Goal: Use online tool/utility: Utilize a website feature to perform a specific function

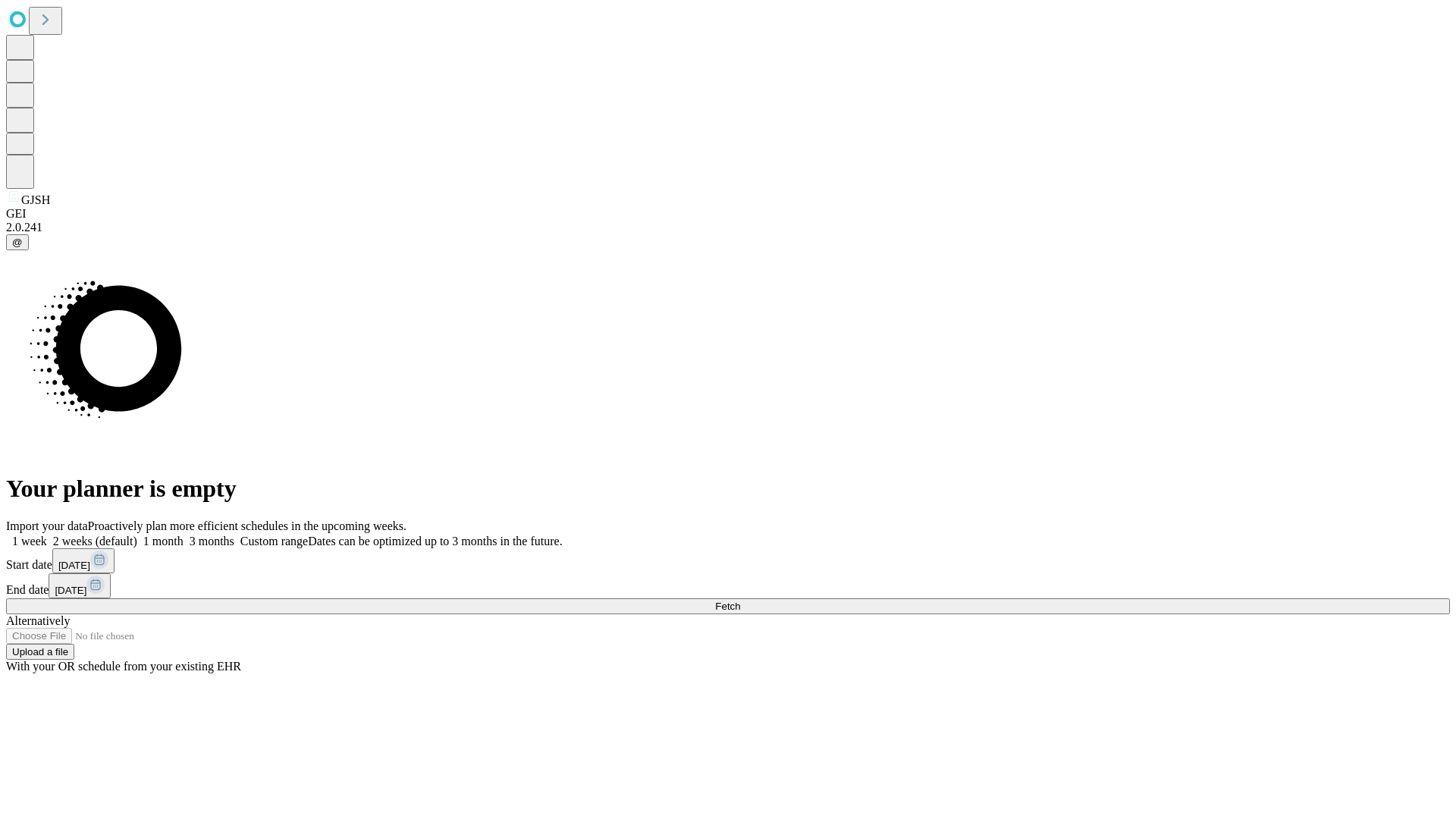
click at [740, 600] on span "Fetch" at bounding box center [727, 606] width 25 height 11
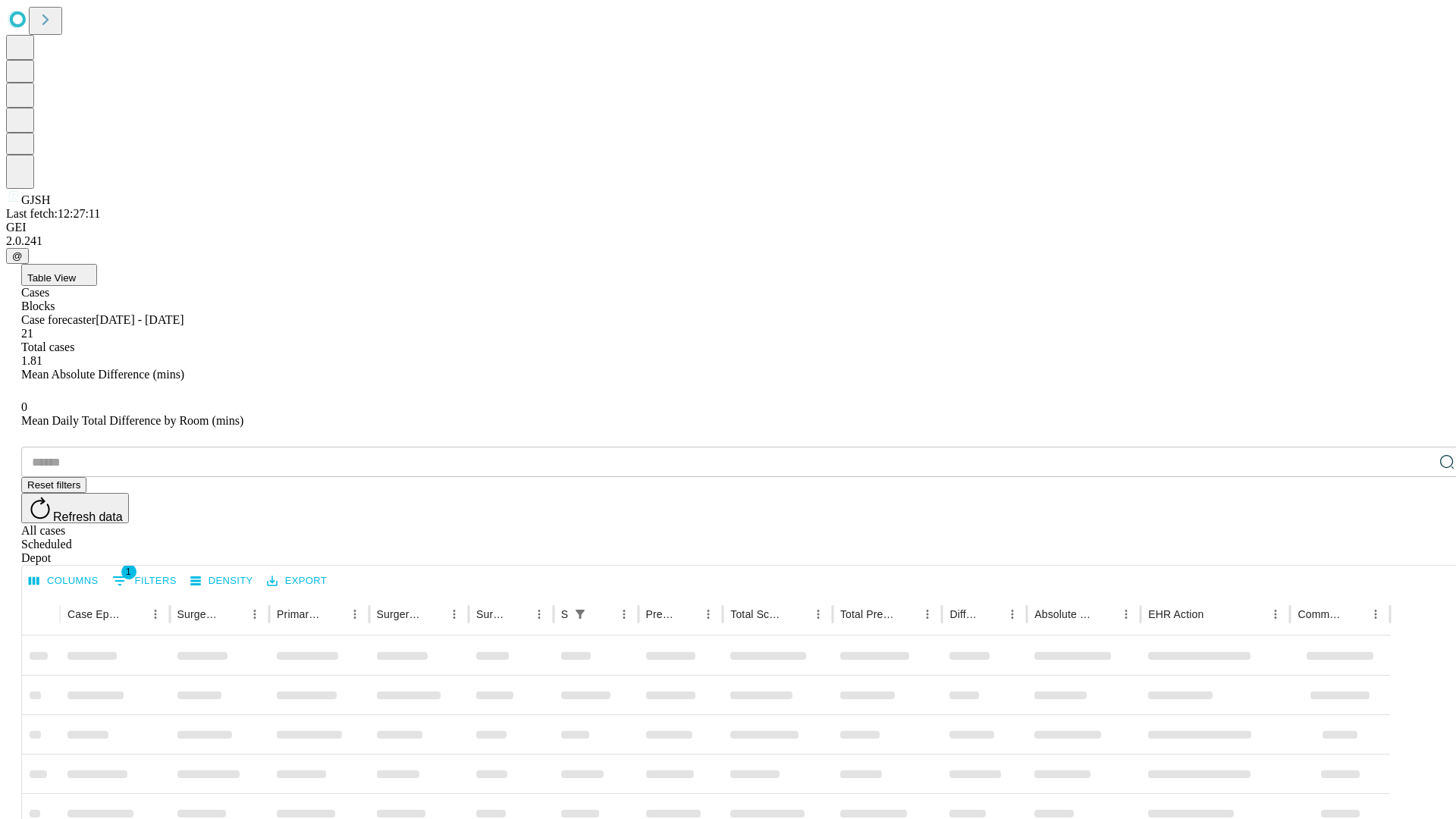
click at [76, 272] on span "Table View" at bounding box center [52, 277] width 48 height 11
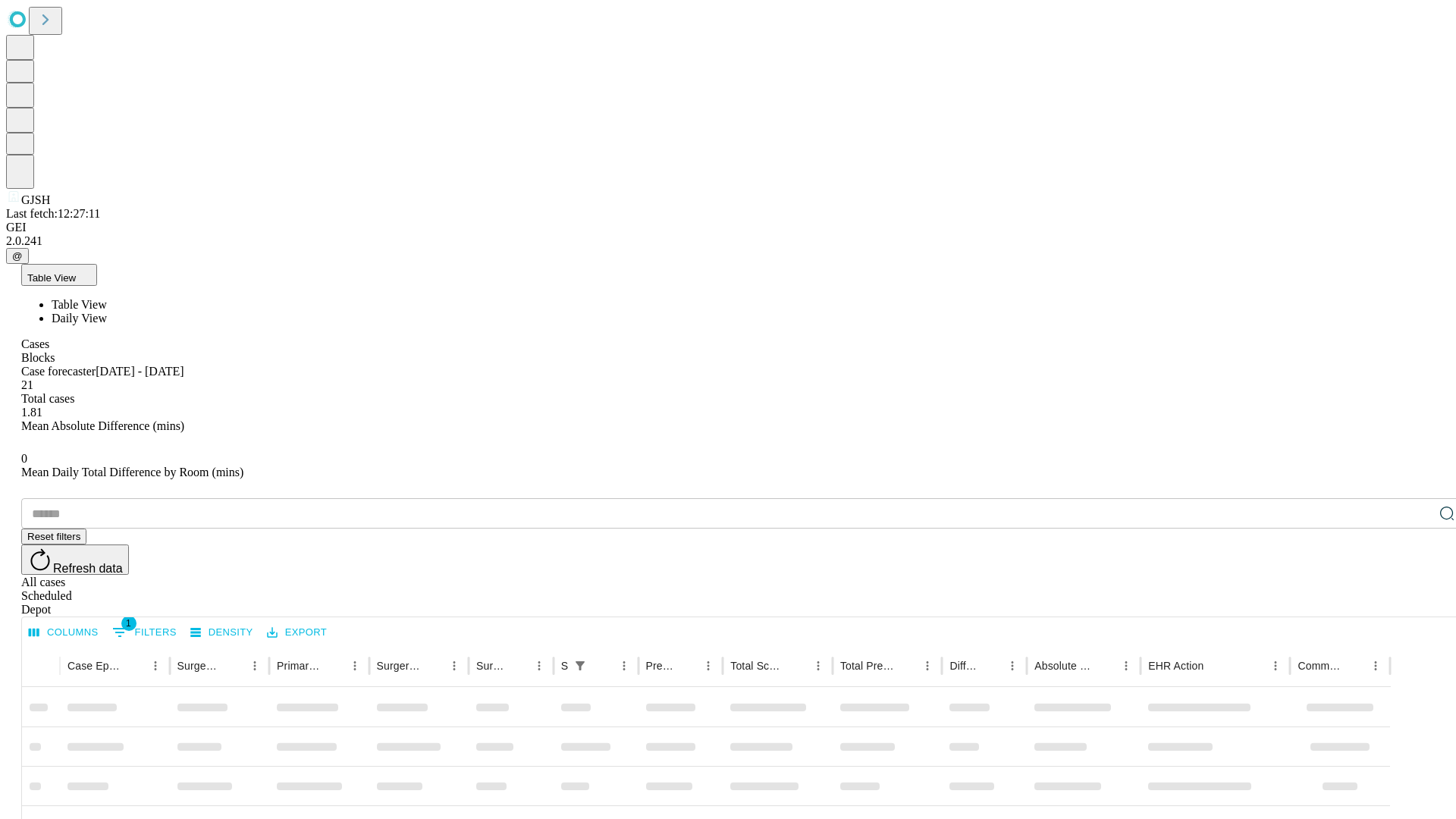
click at [107, 311] on span "Daily View" at bounding box center [79, 317] width 55 height 13
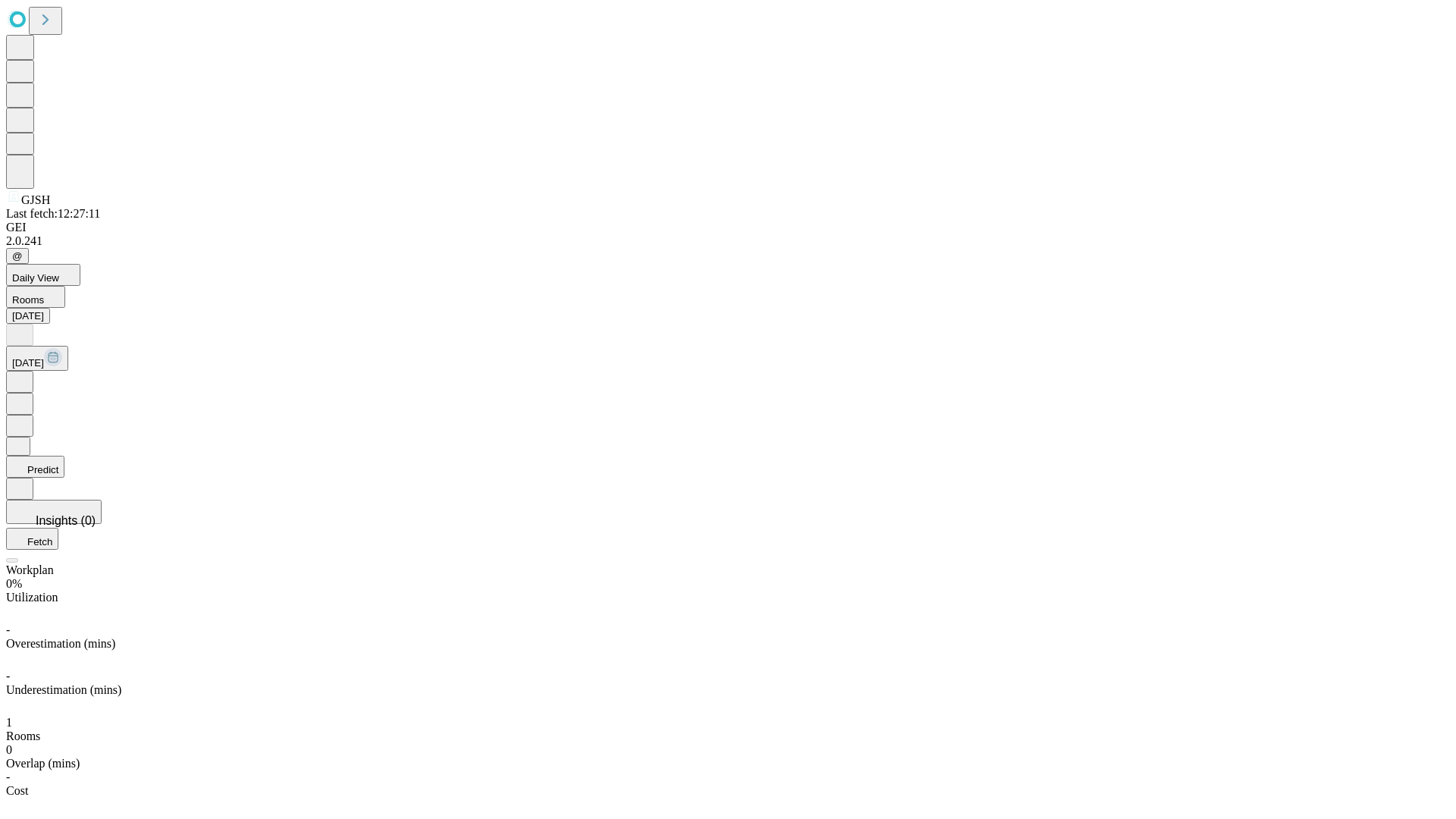
click at [65, 456] on button "Predict" at bounding box center [35, 467] width 59 height 22
